Goal: Transaction & Acquisition: Book appointment/travel/reservation

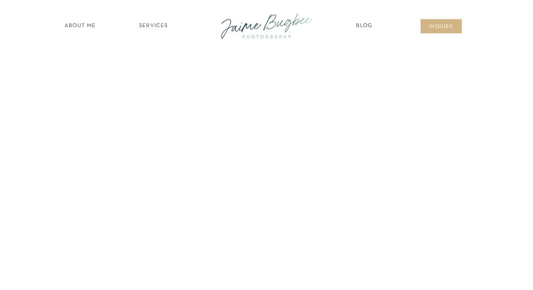
click at [83, 27] on nav "about ME" at bounding box center [80, 26] width 36 height 8
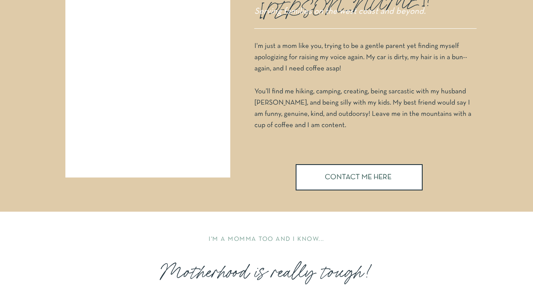
scroll to position [84, 0]
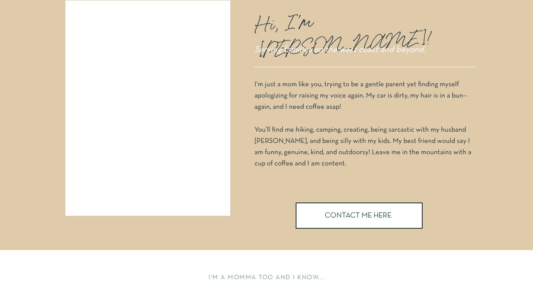
click at [318, 220] on div at bounding box center [359, 216] width 127 height 26
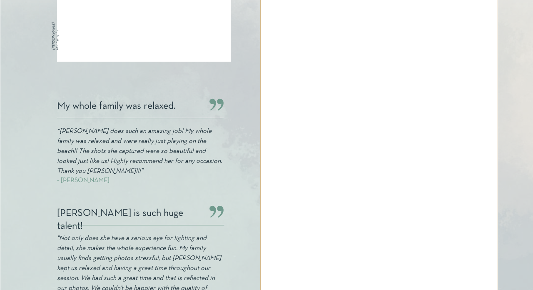
scroll to position [279, 0]
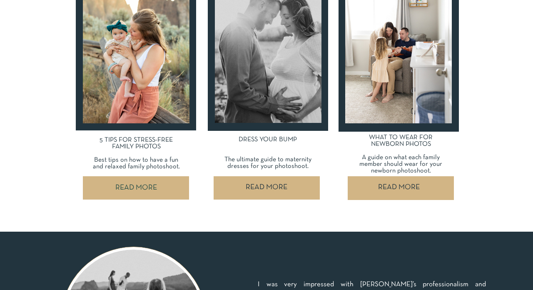
scroll to position [431, 0]
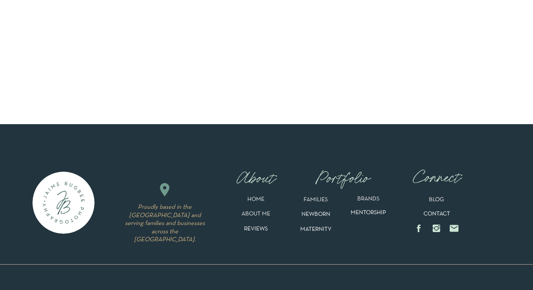
scroll to position [5503, 0]
